Goal: Information Seeking & Learning: Check status

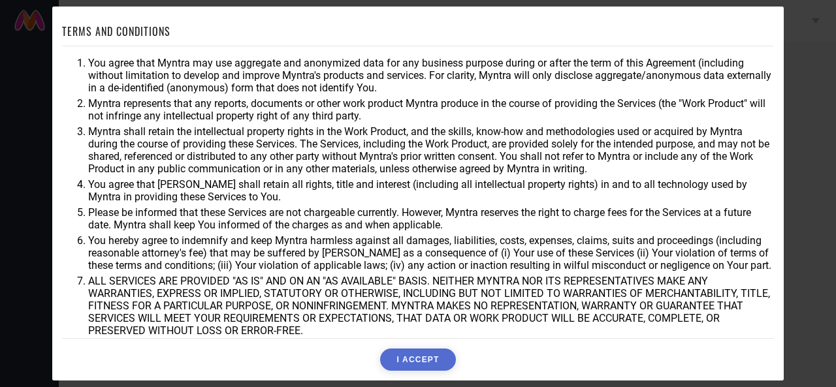
scroll to position [67, 0]
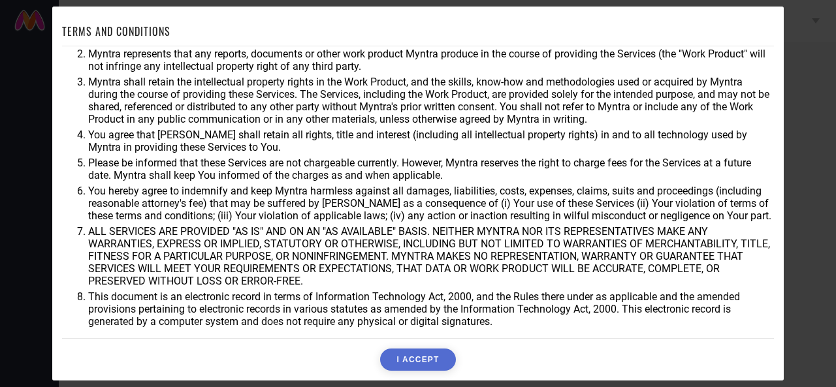
click at [421, 363] on button "I ACCEPT" at bounding box center [417, 360] width 75 height 22
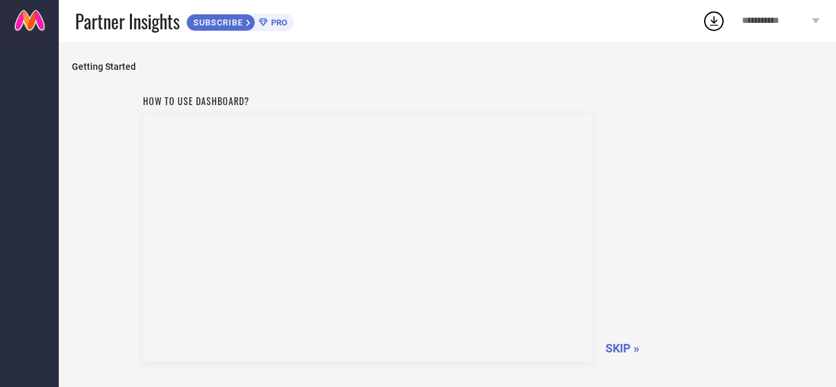
click at [617, 346] on span "SKIP »" at bounding box center [623, 349] width 34 height 14
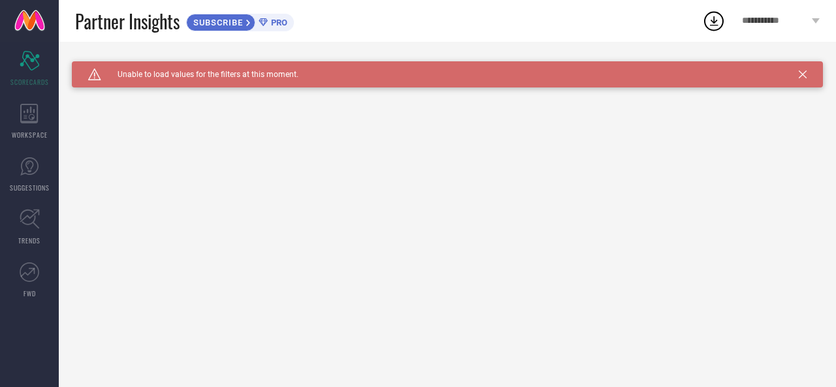
click at [802, 76] on icon at bounding box center [803, 75] width 8 height 8
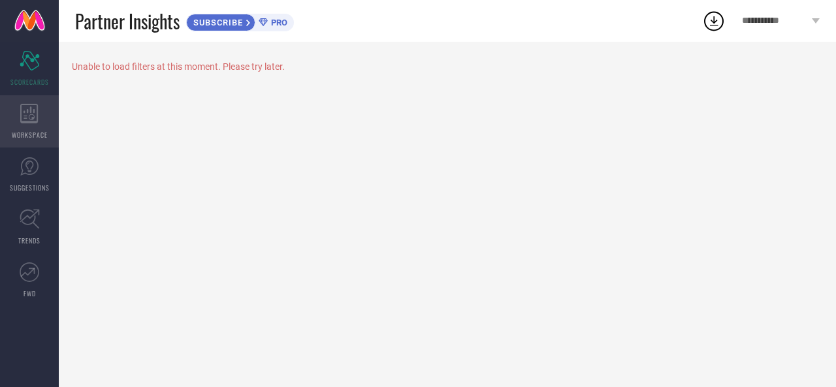
click at [36, 112] on icon at bounding box center [29, 114] width 18 height 20
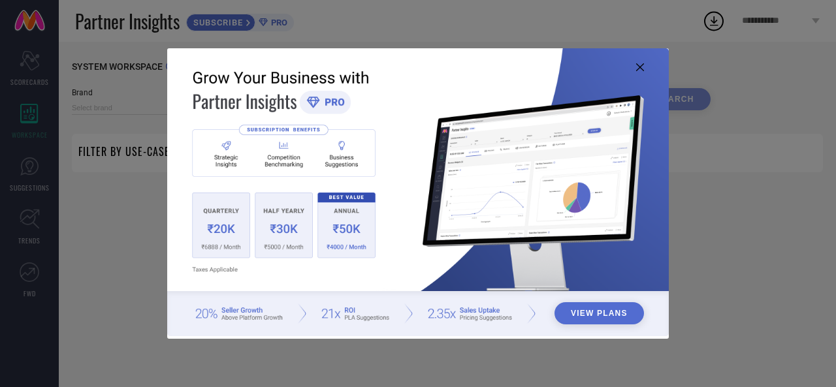
type input "1 STOP FASHION"
type input "All"
click at [95, 102] on div "View Plans" at bounding box center [418, 193] width 836 height 387
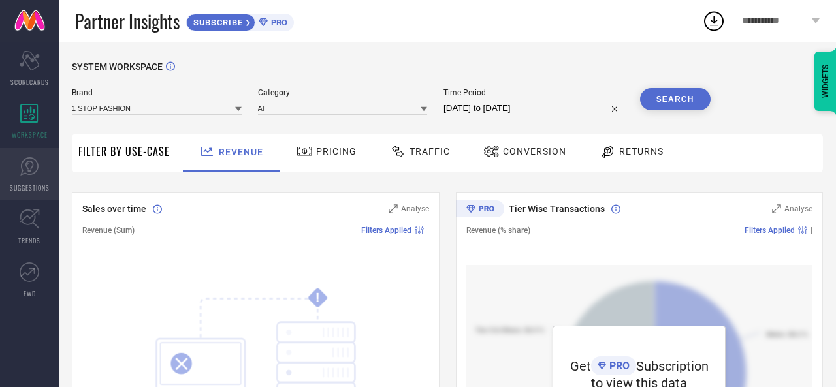
click at [42, 169] on link "SUGGESTIONS" at bounding box center [29, 174] width 59 height 52
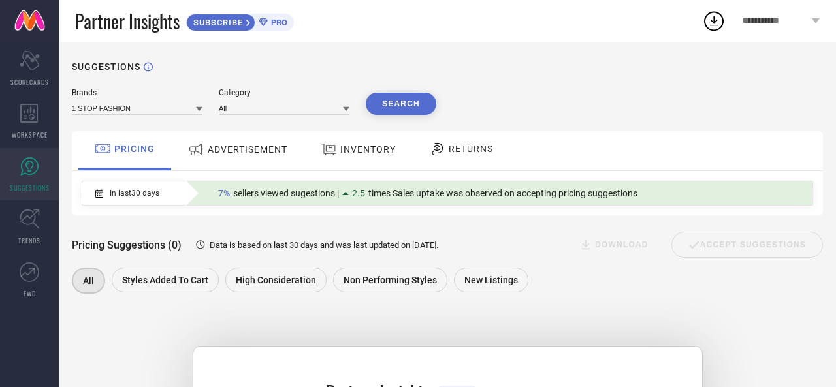
click at [246, 167] on div "ADVERTISEMENT" at bounding box center [238, 150] width 132 height 39
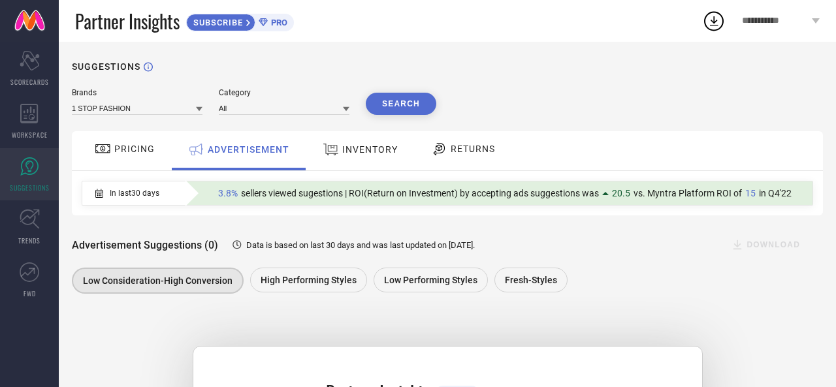
click at [363, 153] on span "INVENTORY" at bounding box center [370, 149] width 56 height 10
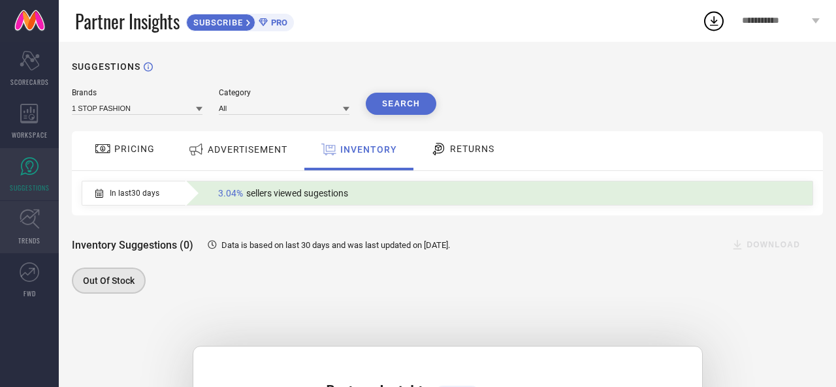
click at [41, 223] on link "TRENDS" at bounding box center [29, 227] width 59 height 52
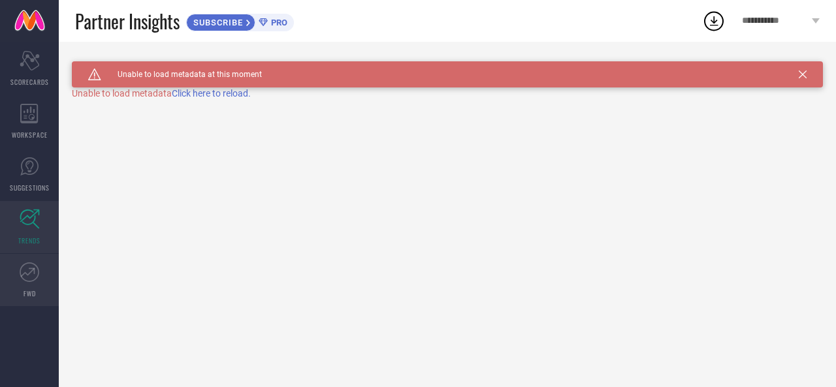
click at [25, 285] on link "FWD" at bounding box center [29, 280] width 59 height 52
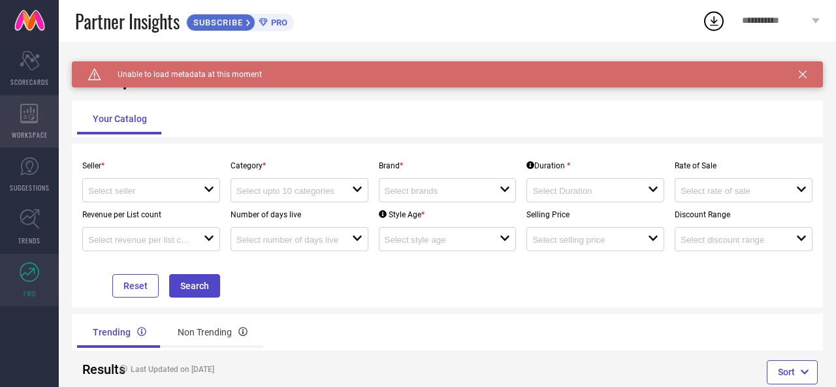
click at [32, 114] on icon at bounding box center [29, 114] width 18 height 20
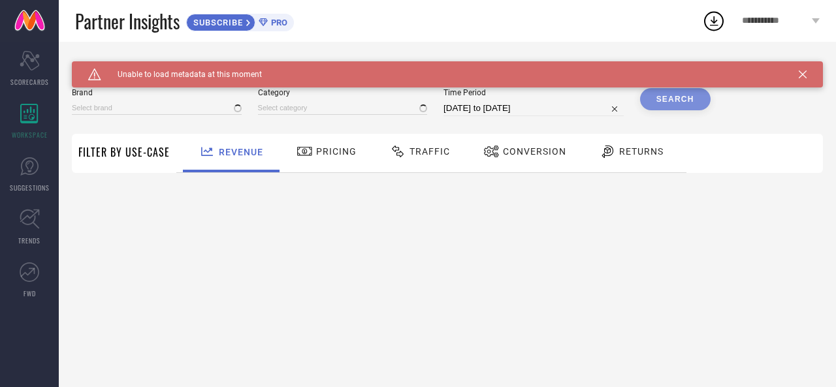
type input "1 STOP FASHION"
type input "All"
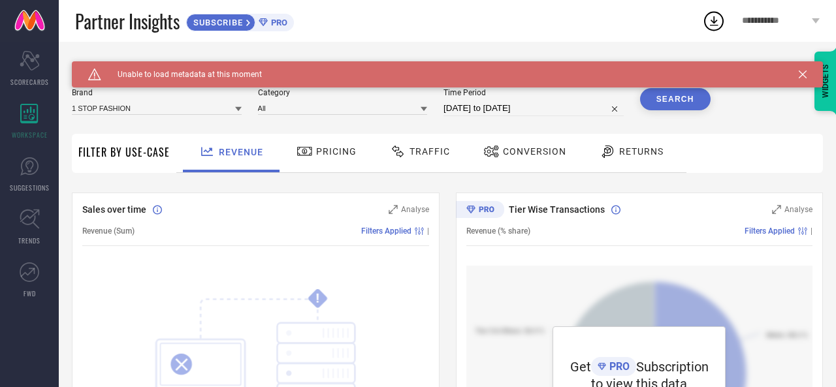
click at [798, 75] on div "Caution Created with Sketch. Unable to load metadata at this moment" at bounding box center [447, 74] width 751 height 26
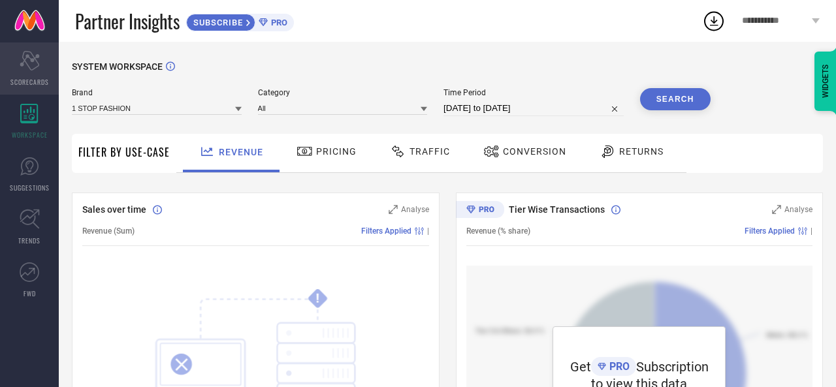
click at [26, 67] on icon "Scorecard" at bounding box center [30, 61] width 20 height 20
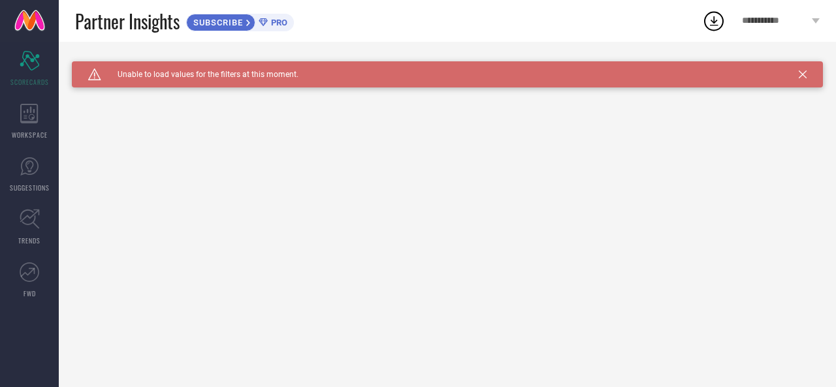
click at [804, 74] on icon at bounding box center [803, 75] width 8 height 8
